Goal: Navigation & Orientation: Find specific page/section

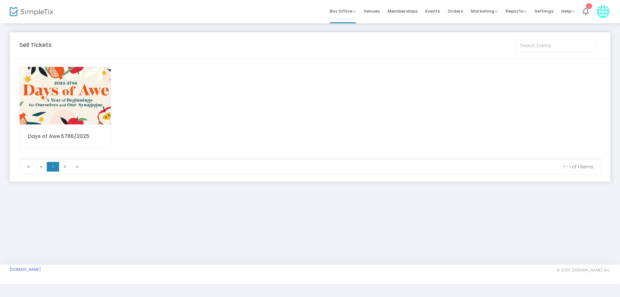
click at [71, 92] on img at bounding box center [65, 95] width 91 height 57
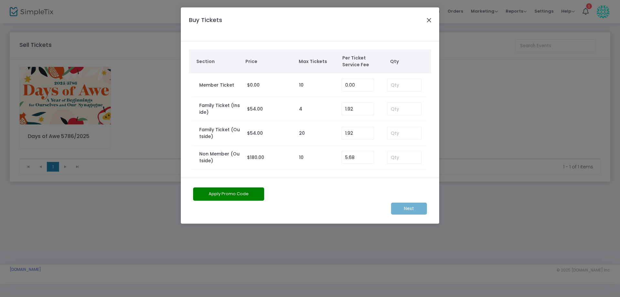
click at [429, 19] on button "Close" at bounding box center [429, 20] width 8 height 8
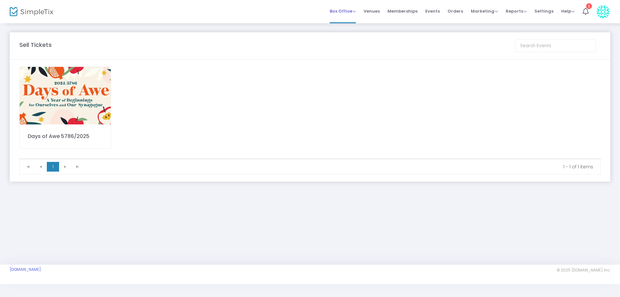
click at [346, 11] on span "Box Office" at bounding box center [343, 11] width 26 height 6
click at [351, 21] on li "Sell Tickets" at bounding box center [353, 21] width 46 height 13
click at [72, 93] on img at bounding box center [65, 95] width 91 height 57
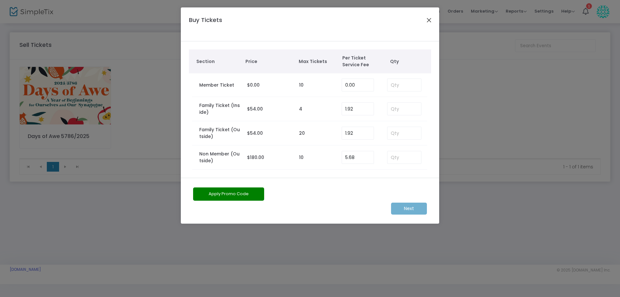
click at [430, 20] on button "Close" at bounding box center [429, 20] width 8 height 8
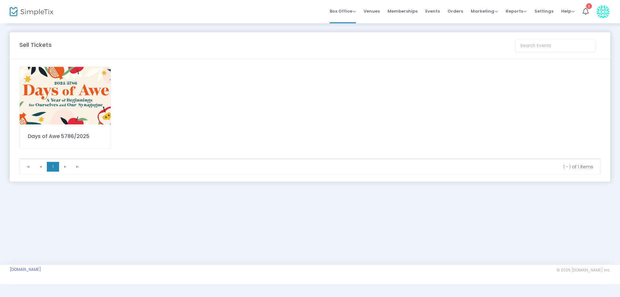
click at [434, 11] on span "Events" at bounding box center [432, 11] width 15 height 16
